Goal: Obtain resource: Obtain resource

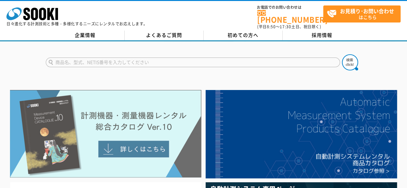
click at [136, 142] on img at bounding box center [105, 134] width 191 height 88
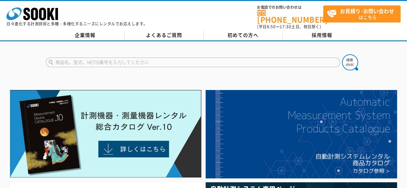
click at [181, 58] on input "text" at bounding box center [193, 63] width 294 height 10
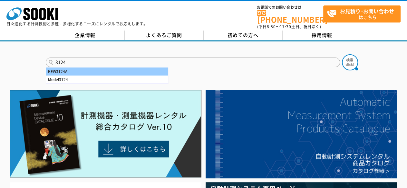
click at [113, 68] on div "KEW3124A" at bounding box center [107, 72] width 122 height 8
type input "KEW3124A"
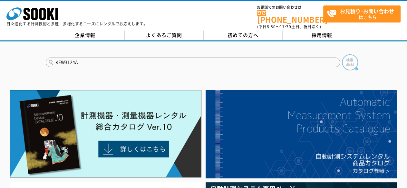
click at [349, 60] on img at bounding box center [350, 62] width 16 height 16
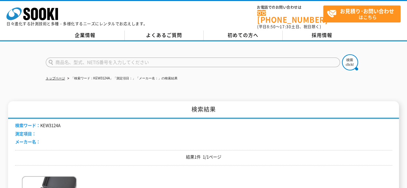
scroll to position [107, 0]
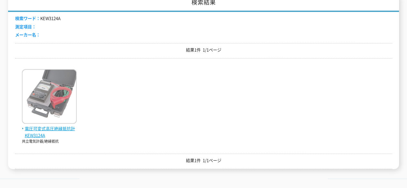
click at [53, 118] on img at bounding box center [49, 97] width 55 height 56
